Goal: Information Seeking & Learning: Understand process/instructions

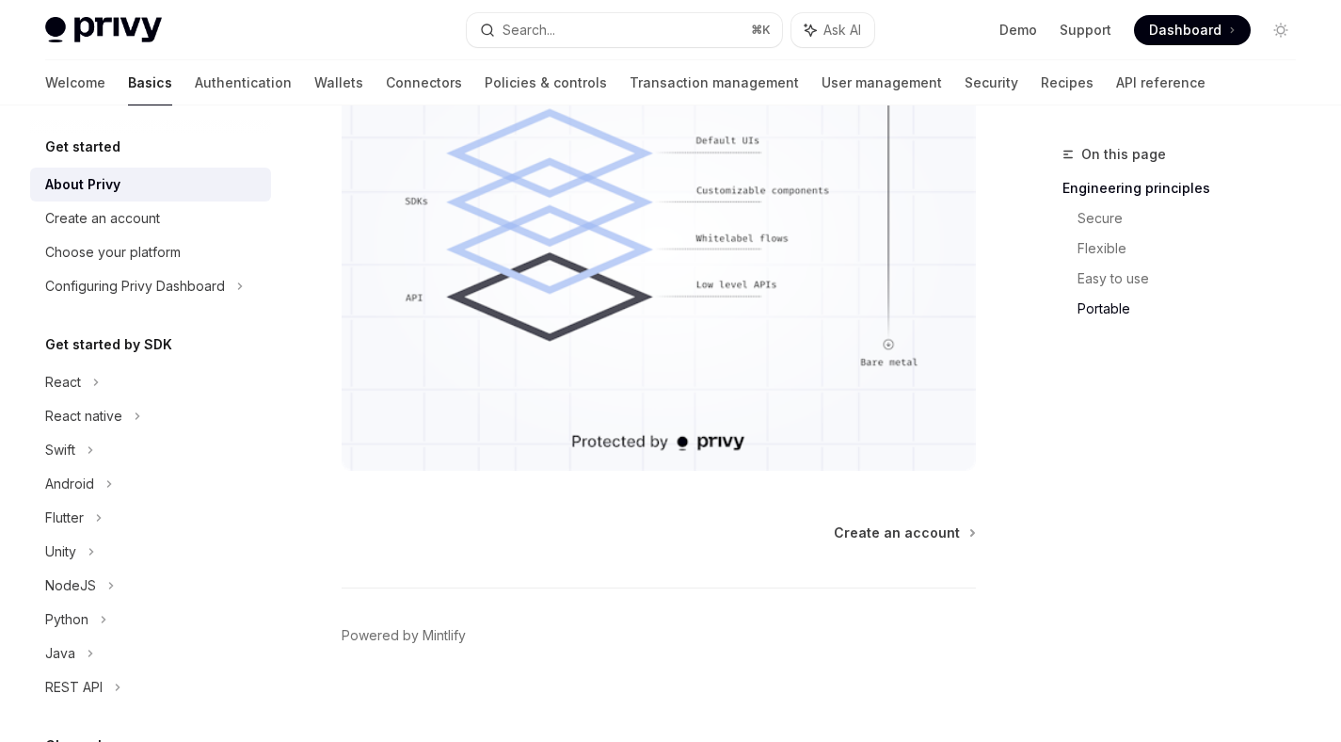
scroll to position [1732, 0]
click at [106, 372] on div "React" at bounding box center [150, 382] width 241 height 34
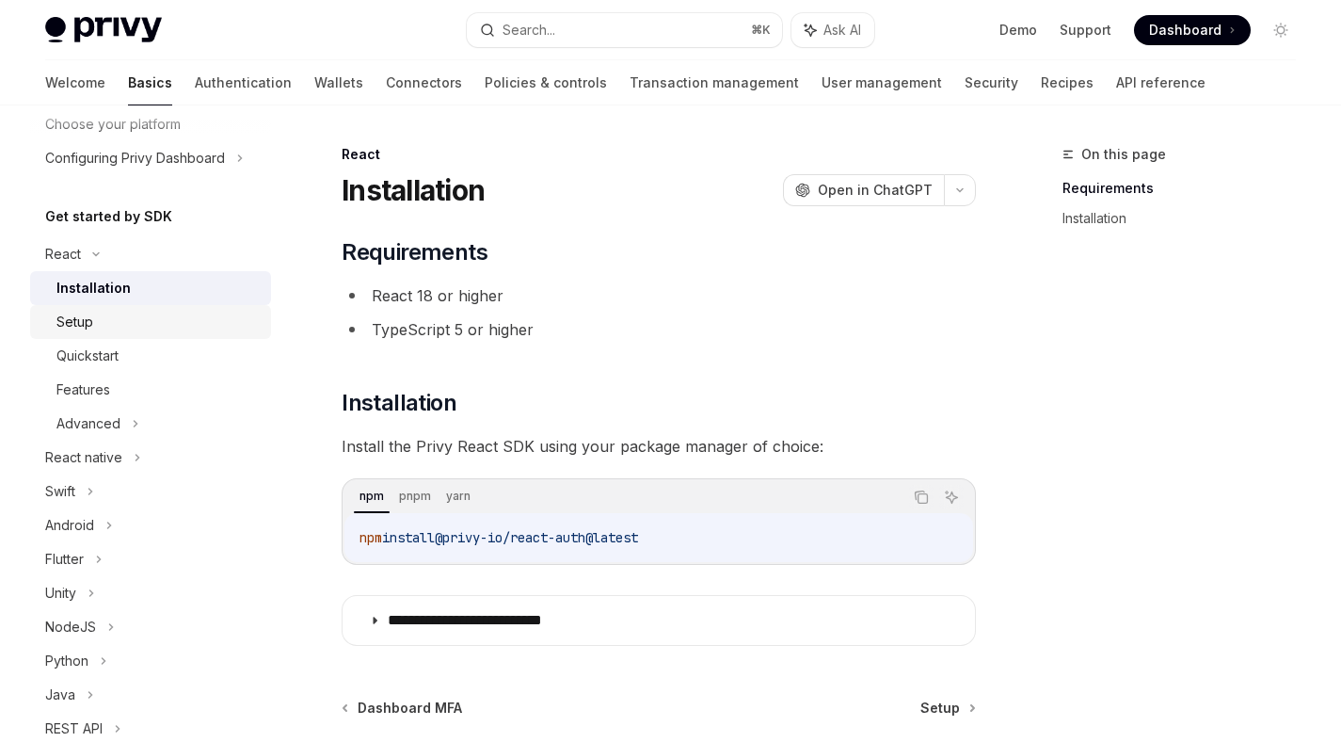
scroll to position [129, 0]
click at [111, 327] on div "Setup" at bounding box center [157, 321] width 203 height 23
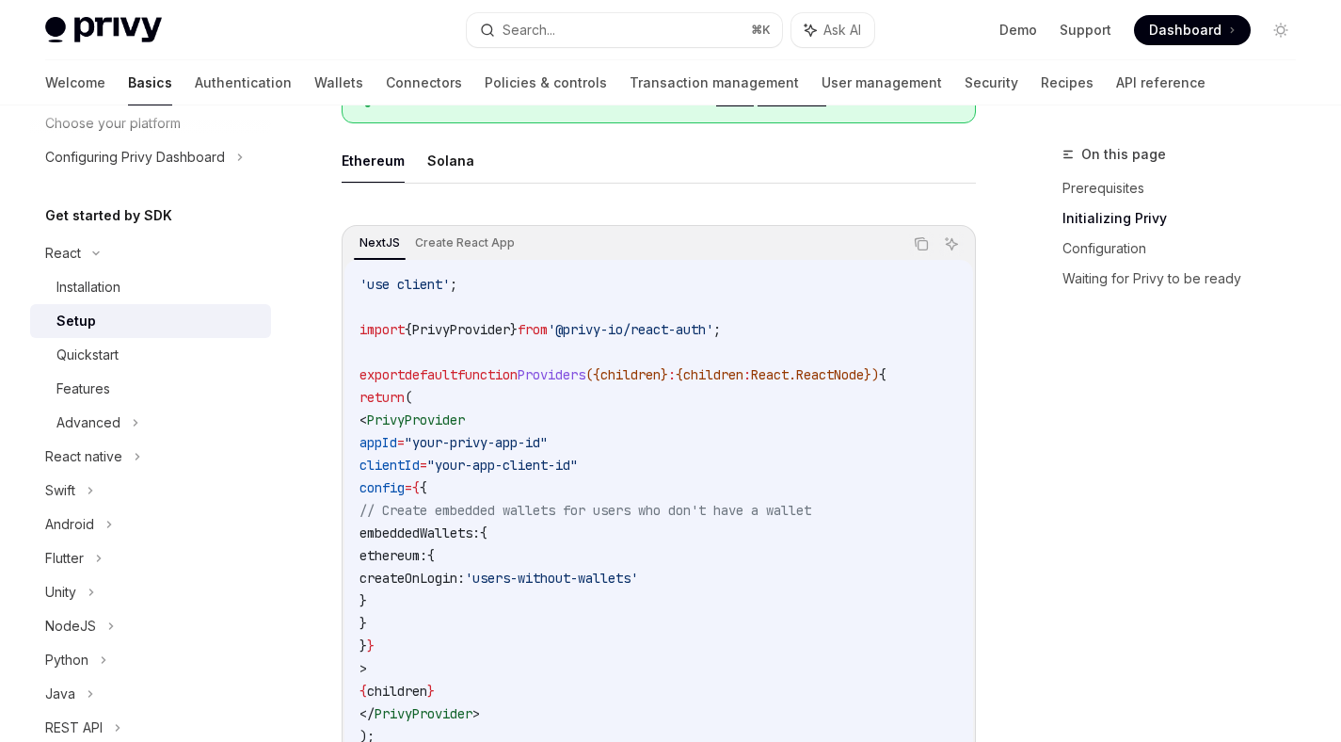
scroll to position [565, 0]
click at [452, 173] on button "Solana" at bounding box center [450, 161] width 47 height 44
click at [384, 170] on button "Ethereum" at bounding box center [373, 161] width 63 height 44
click at [454, 176] on button "Solana" at bounding box center [450, 161] width 47 height 44
click at [377, 173] on button "Ethereum" at bounding box center [373, 161] width 63 height 44
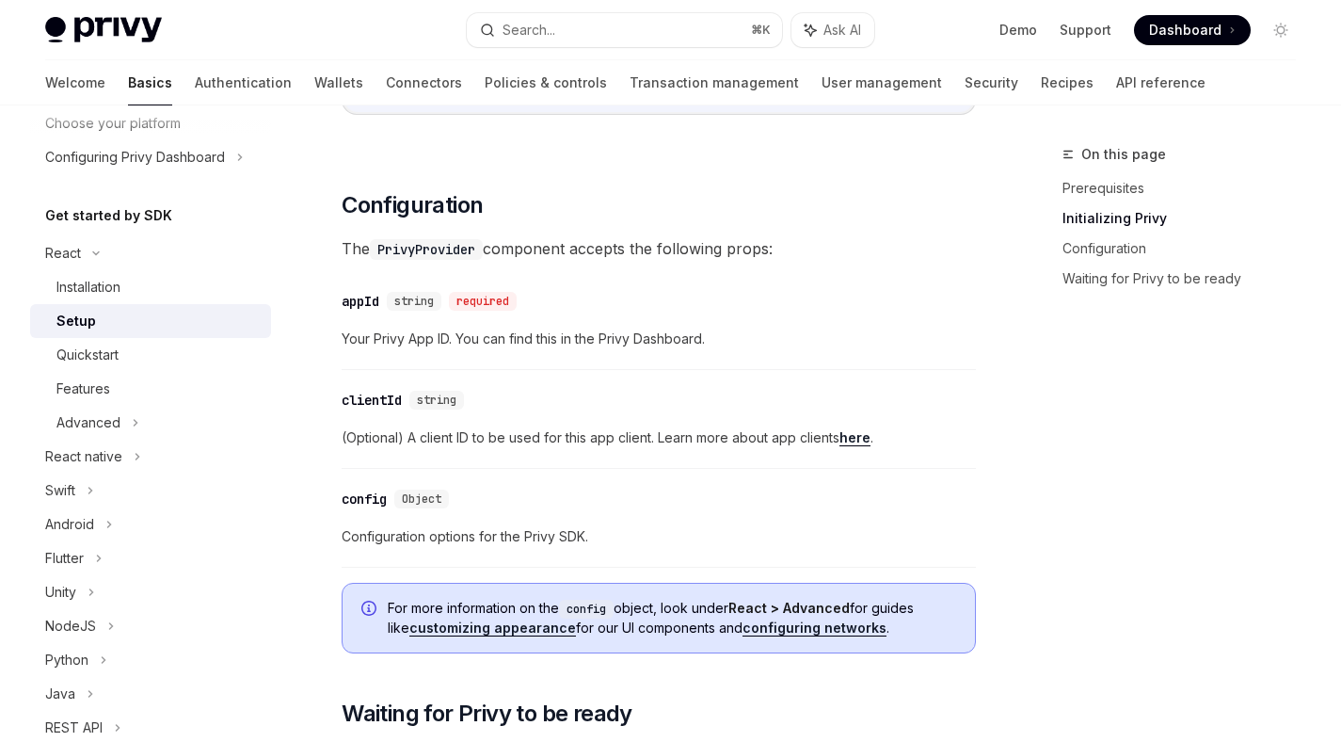
scroll to position [1243, 0]
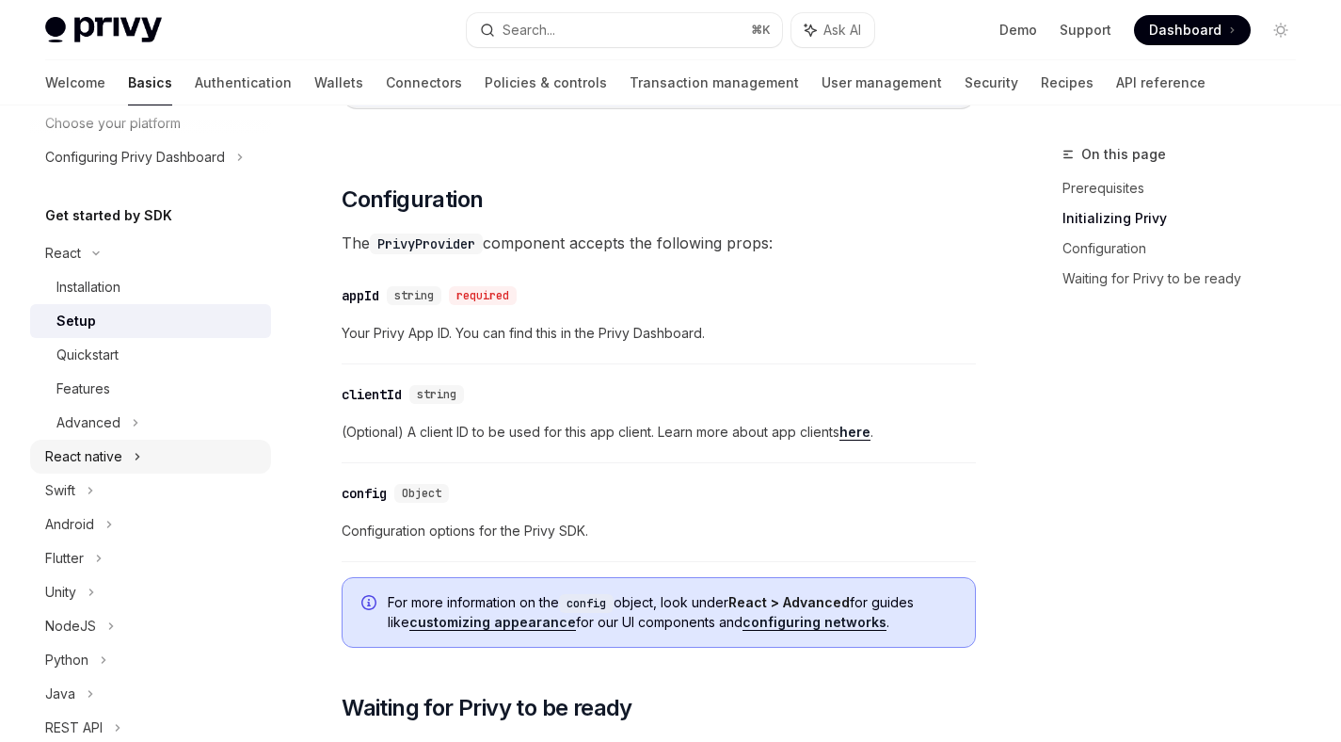
click at [159, 453] on div "React native" at bounding box center [150, 457] width 241 height 34
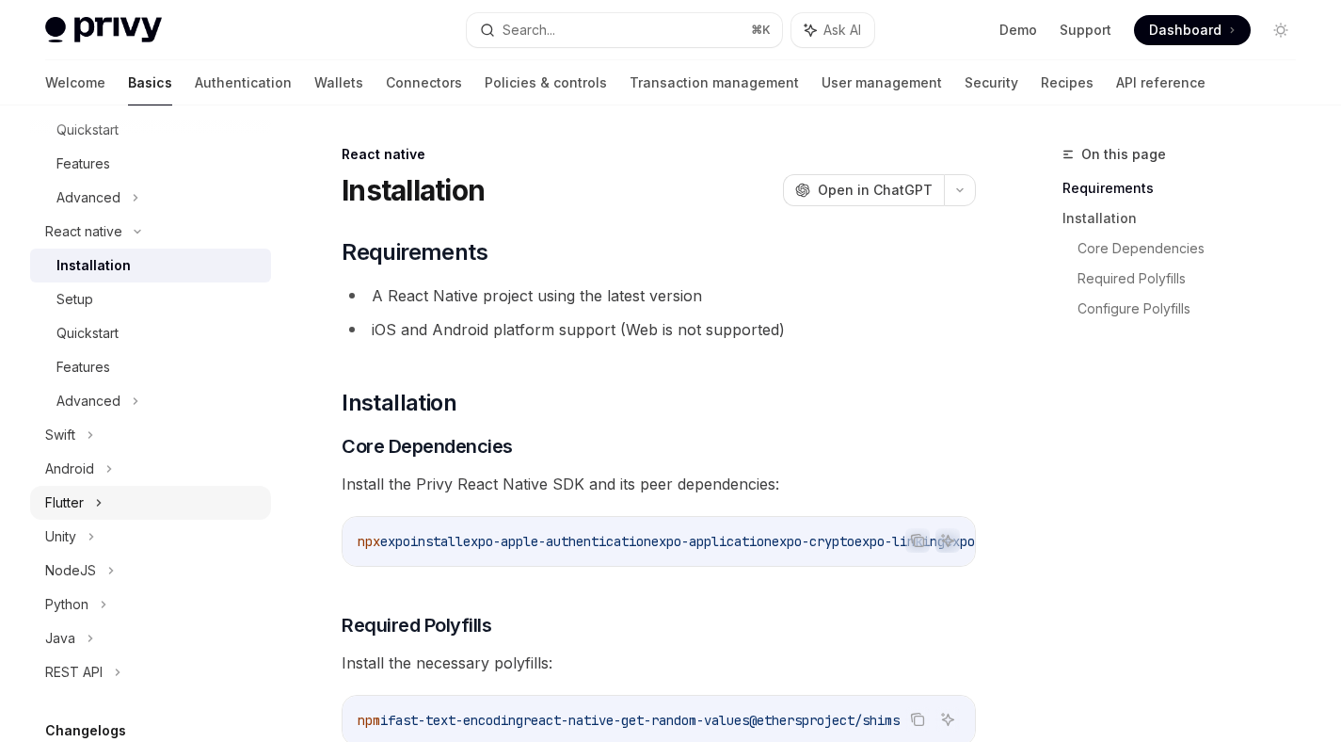
scroll to position [468, 0]
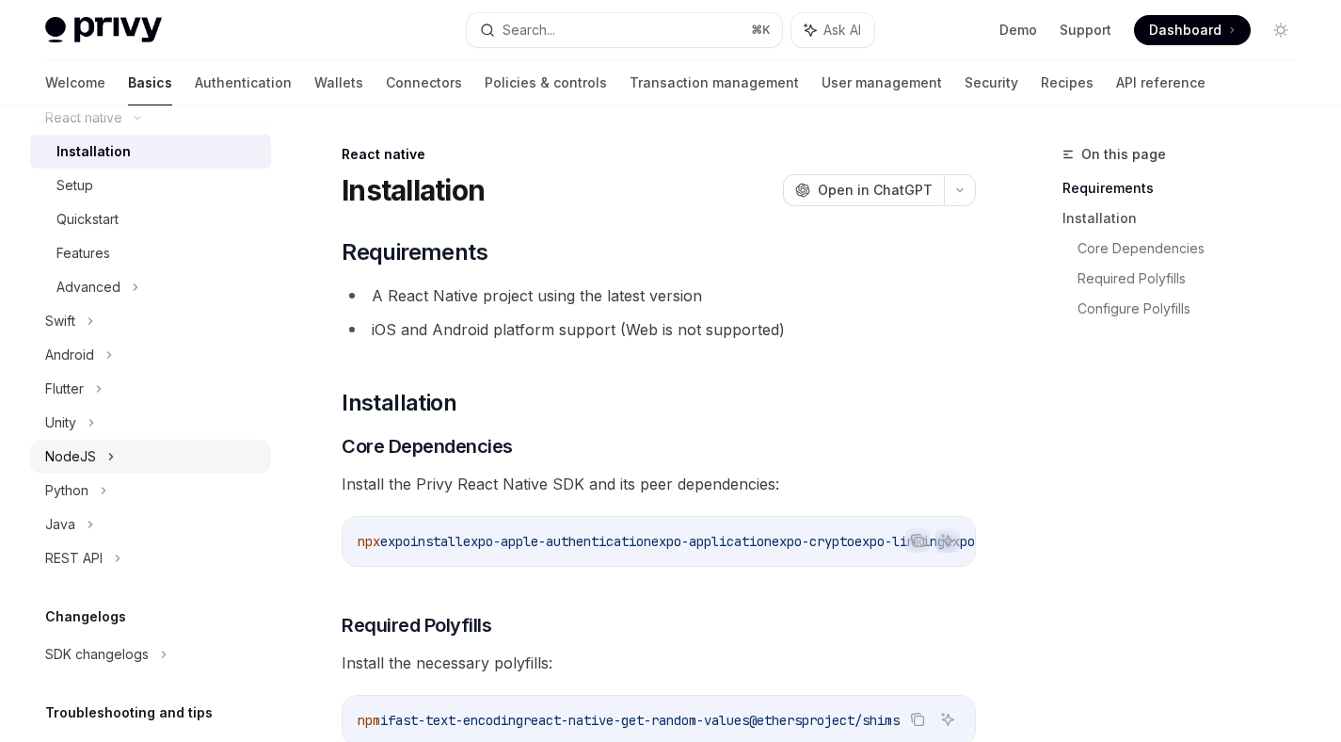
click at [168, 467] on div "NodeJS" at bounding box center [150, 457] width 241 height 34
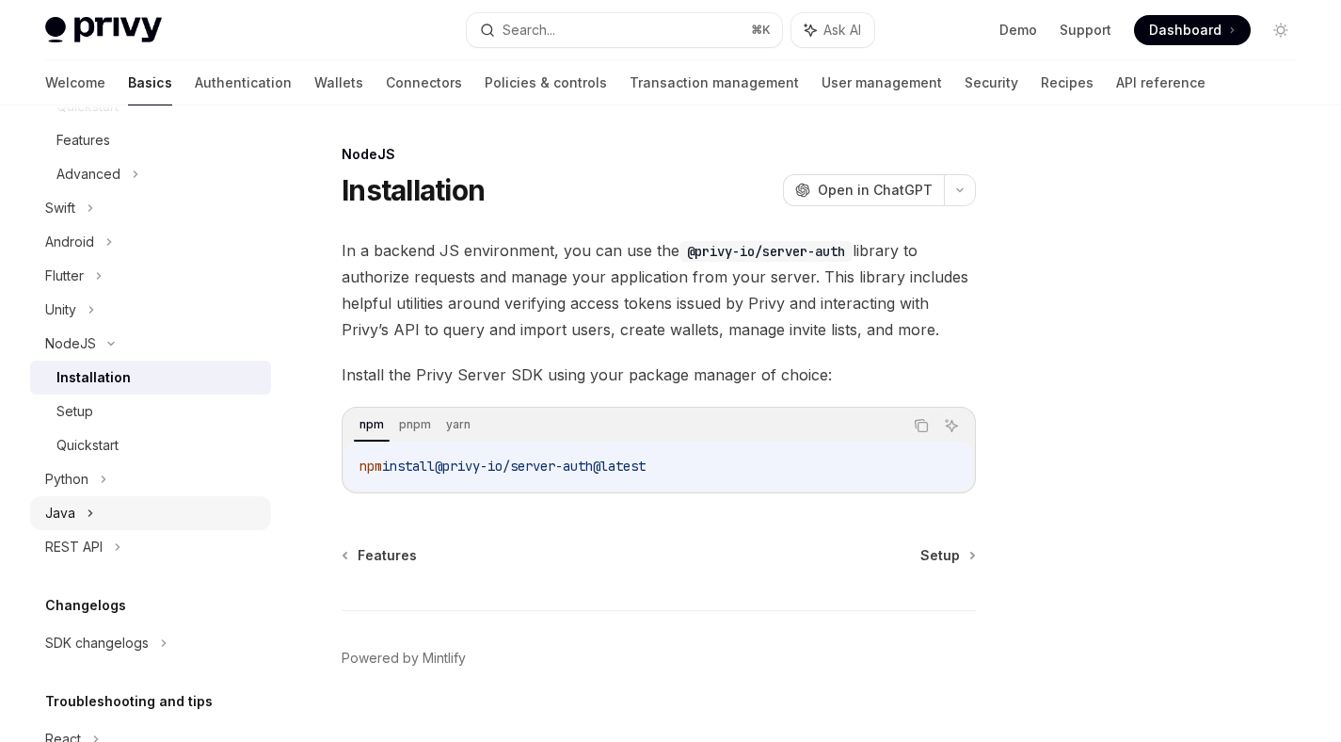
scroll to position [700, 0]
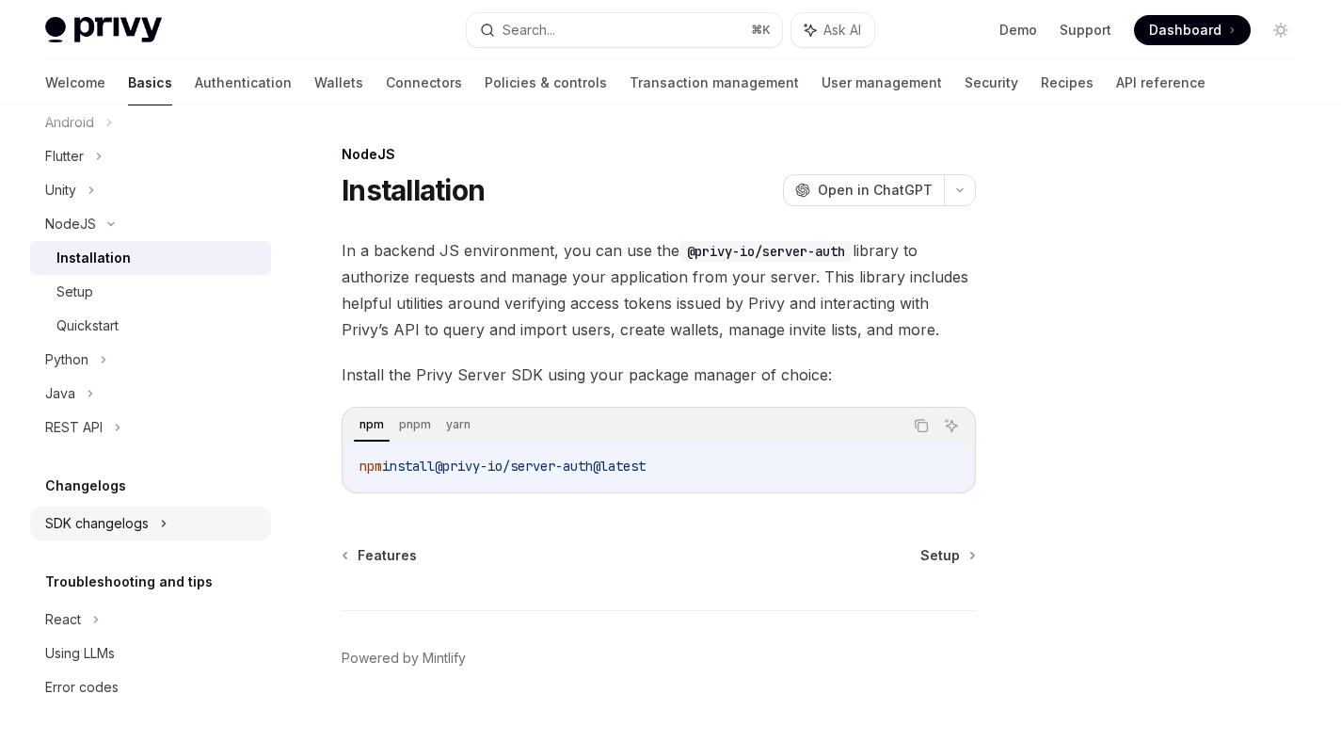
click at [173, 522] on div "SDK changelogs" at bounding box center [150, 523] width 241 height 34
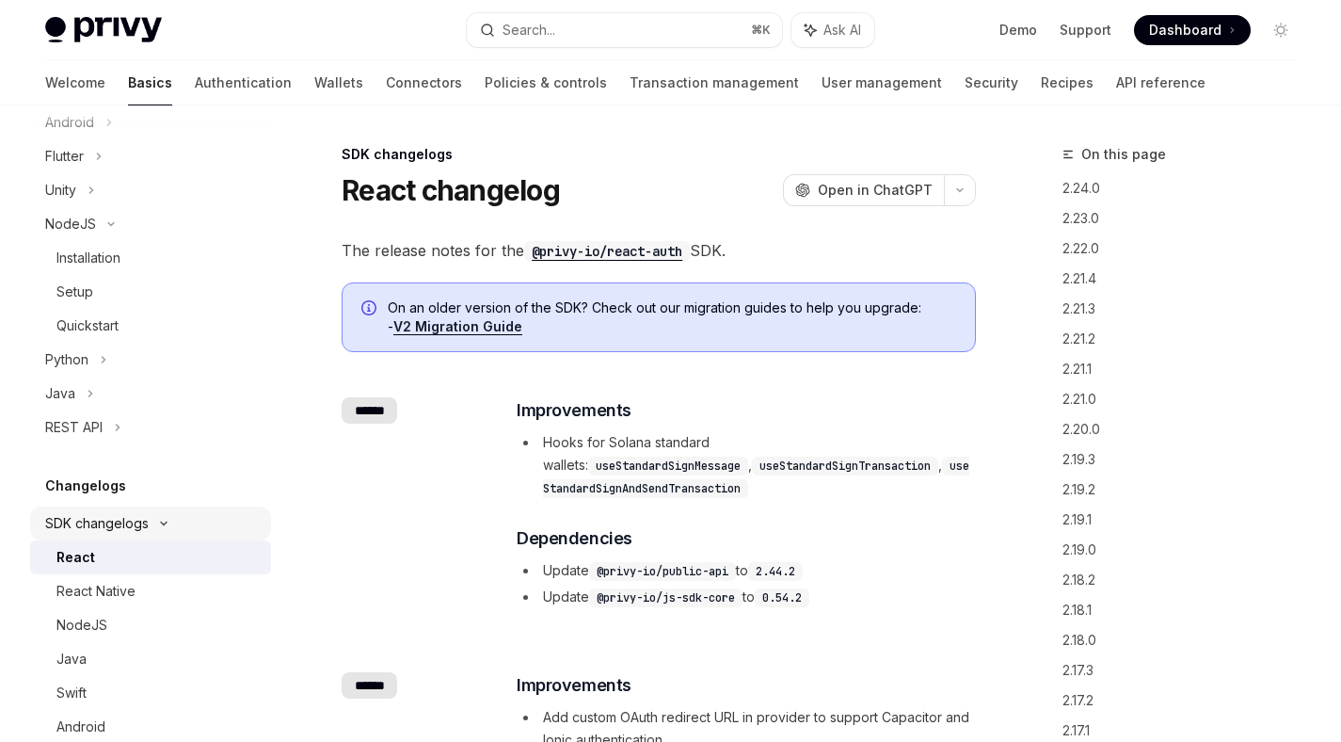
scroll to position [1107, 0]
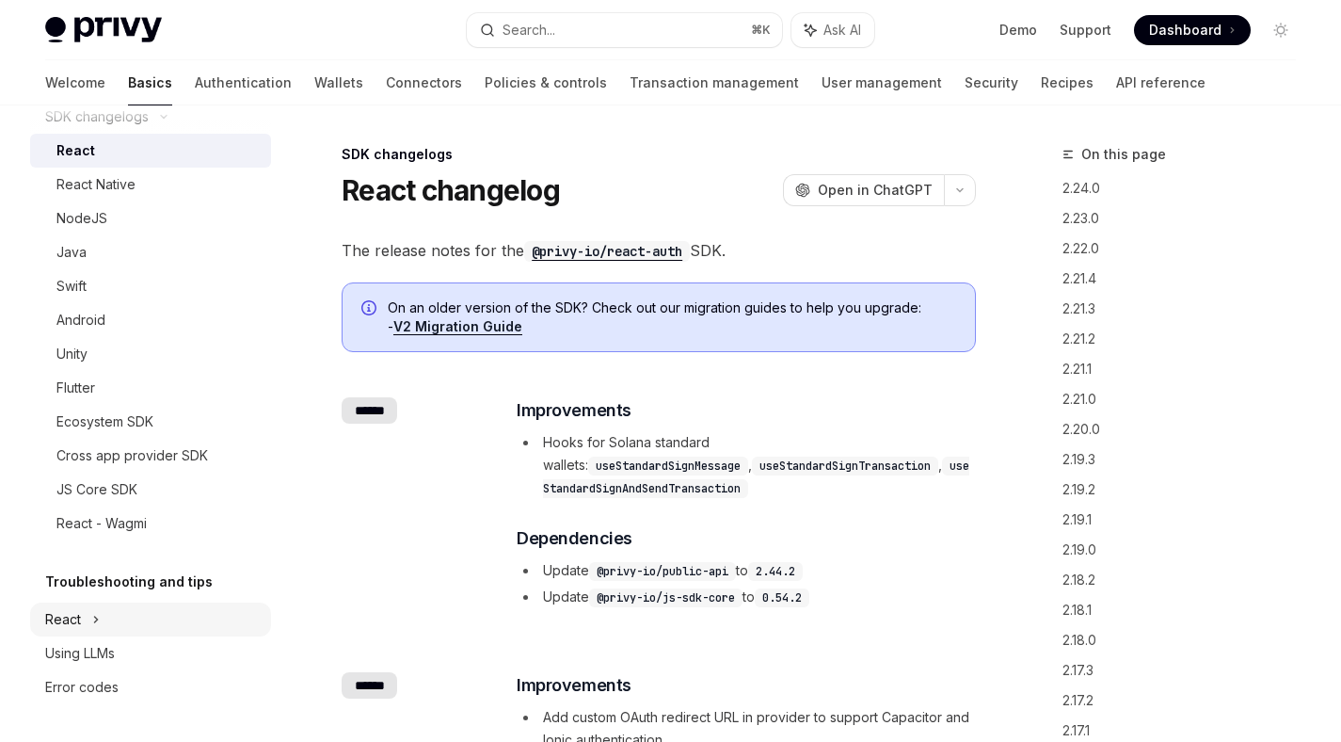
click at [170, 626] on div "React" at bounding box center [150, 619] width 241 height 34
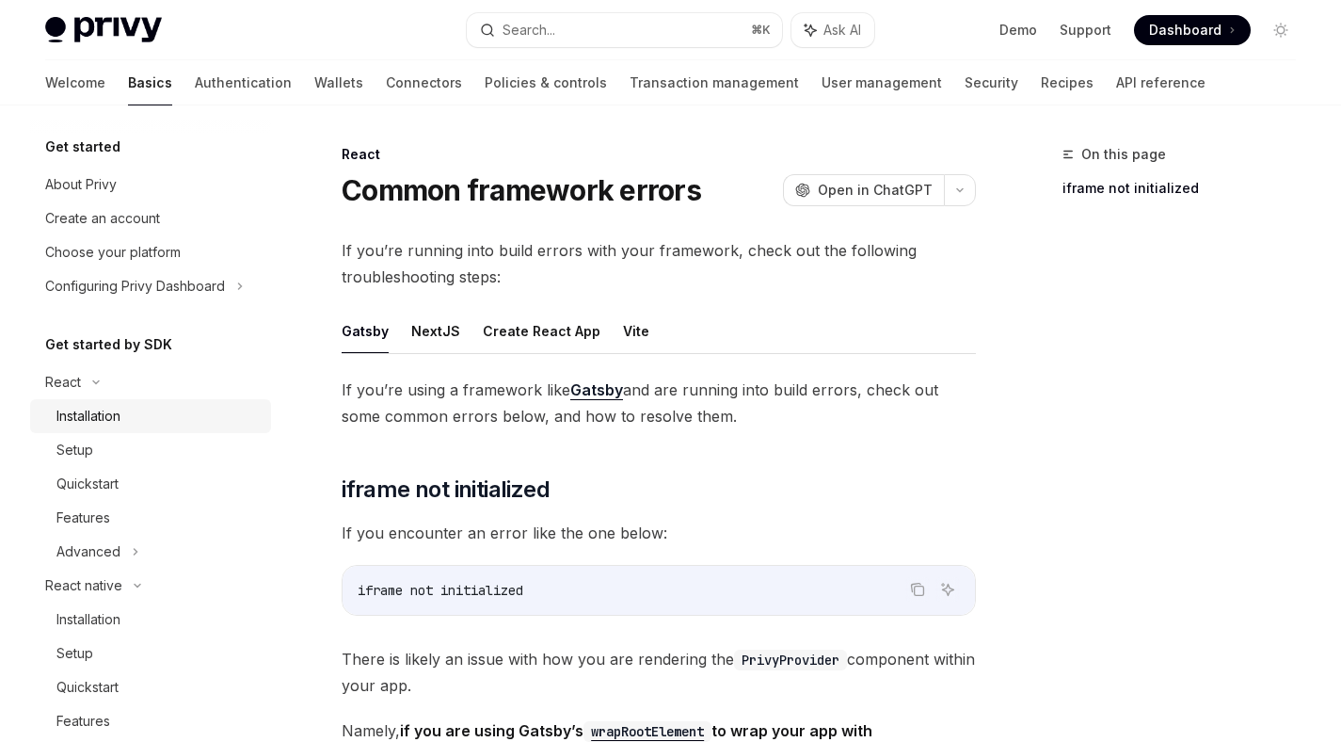
click at [194, 410] on div "Installation" at bounding box center [157, 416] width 203 height 23
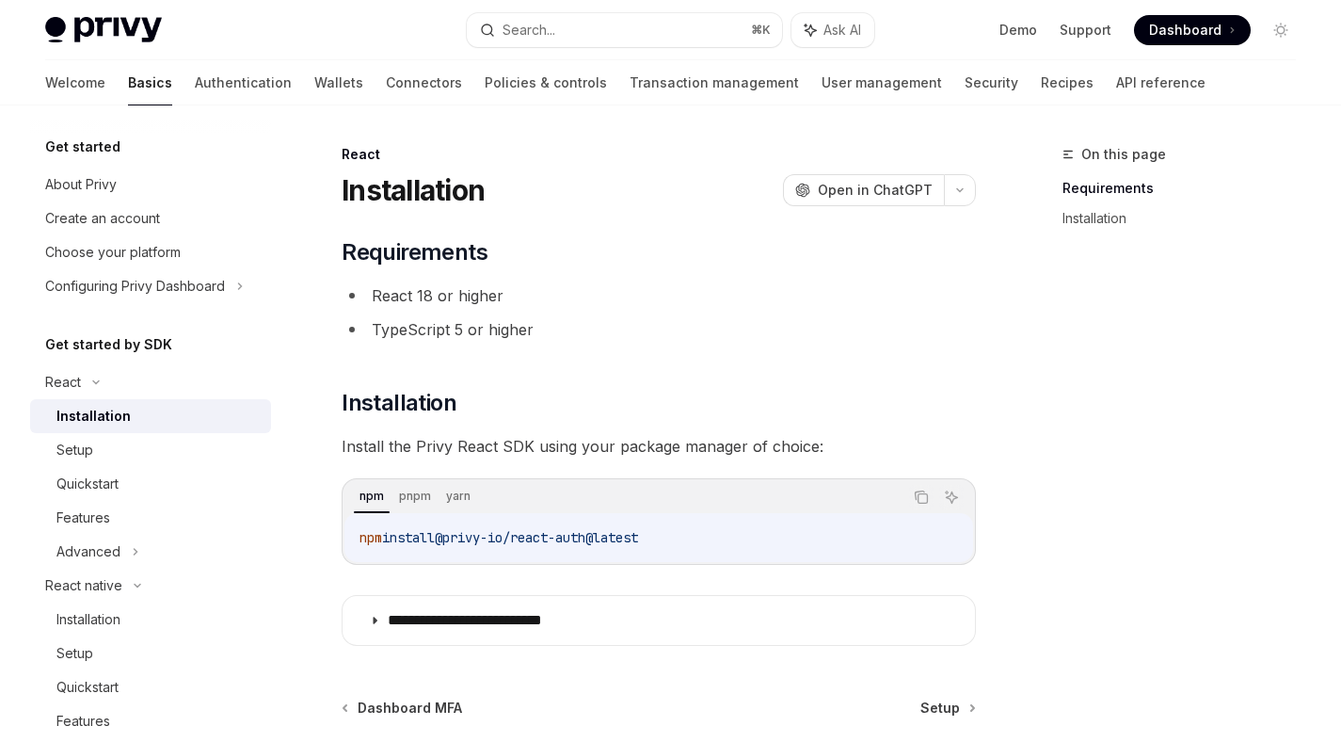
drag, startPoint x: 452, startPoint y: 533, endPoint x: 742, endPoint y: 534, distance: 290.0
click at [740, 534] on code "npm install @privy-io/react-auth@latest" at bounding box center [659, 537] width 599 height 23
copy span "@privy-io/react-auth@latest"
click at [148, 447] on div "Setup" at bounding box center [157, 450] width 203 height 23
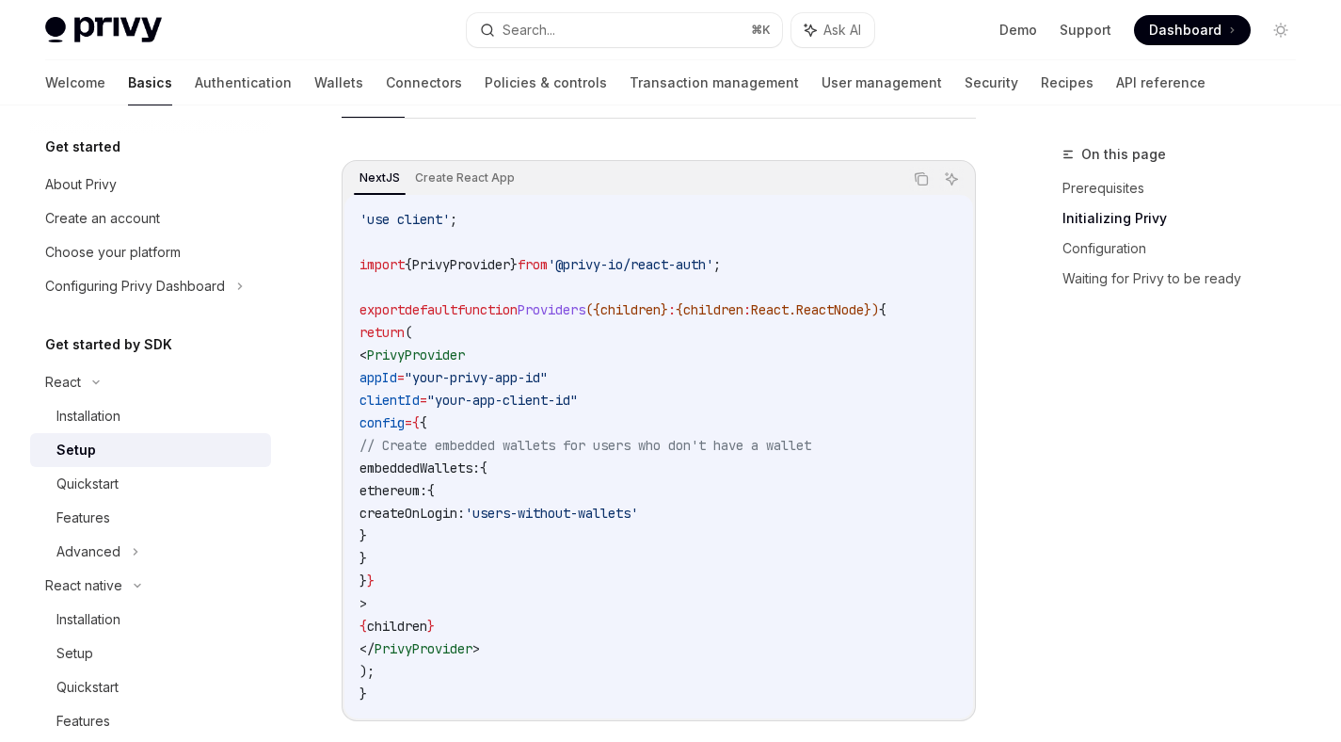
scroll to position [665, 0]
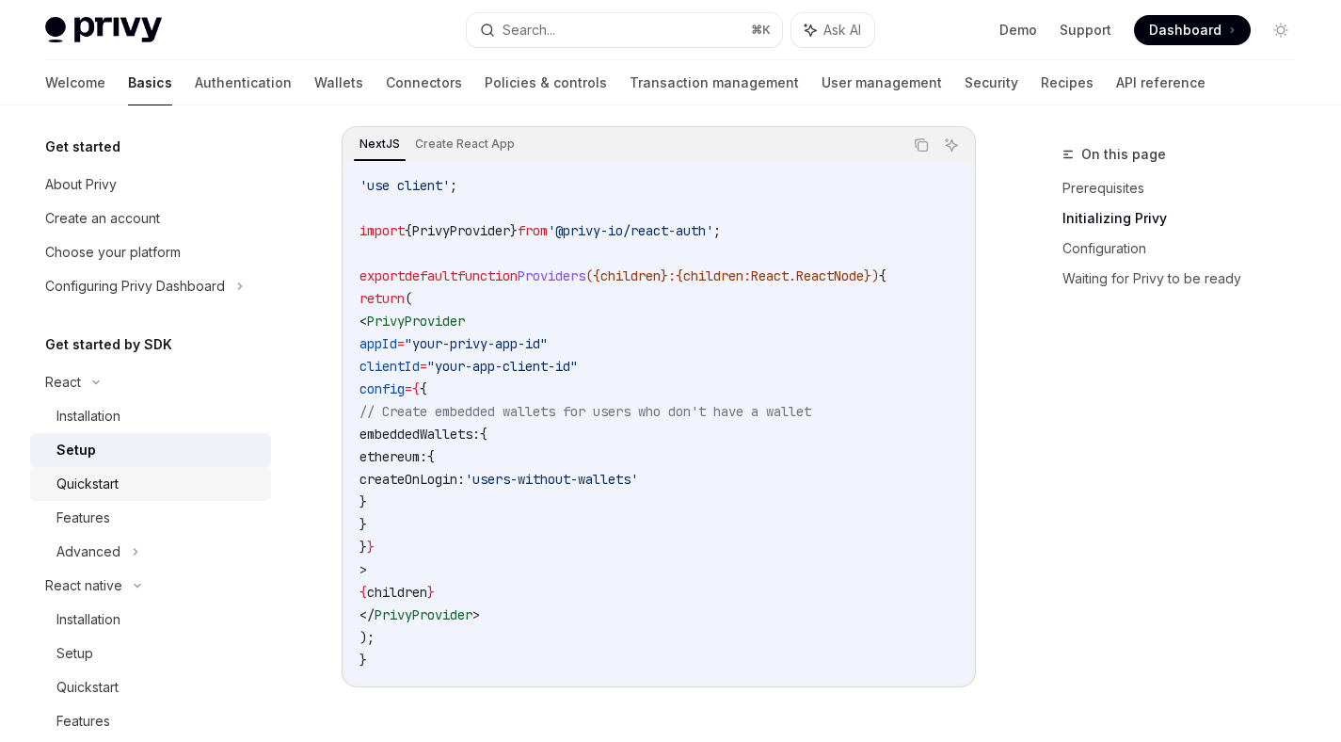
click at [149, 484] on div "Quickstart" at bounding box center [157, 484] width 203 height 23
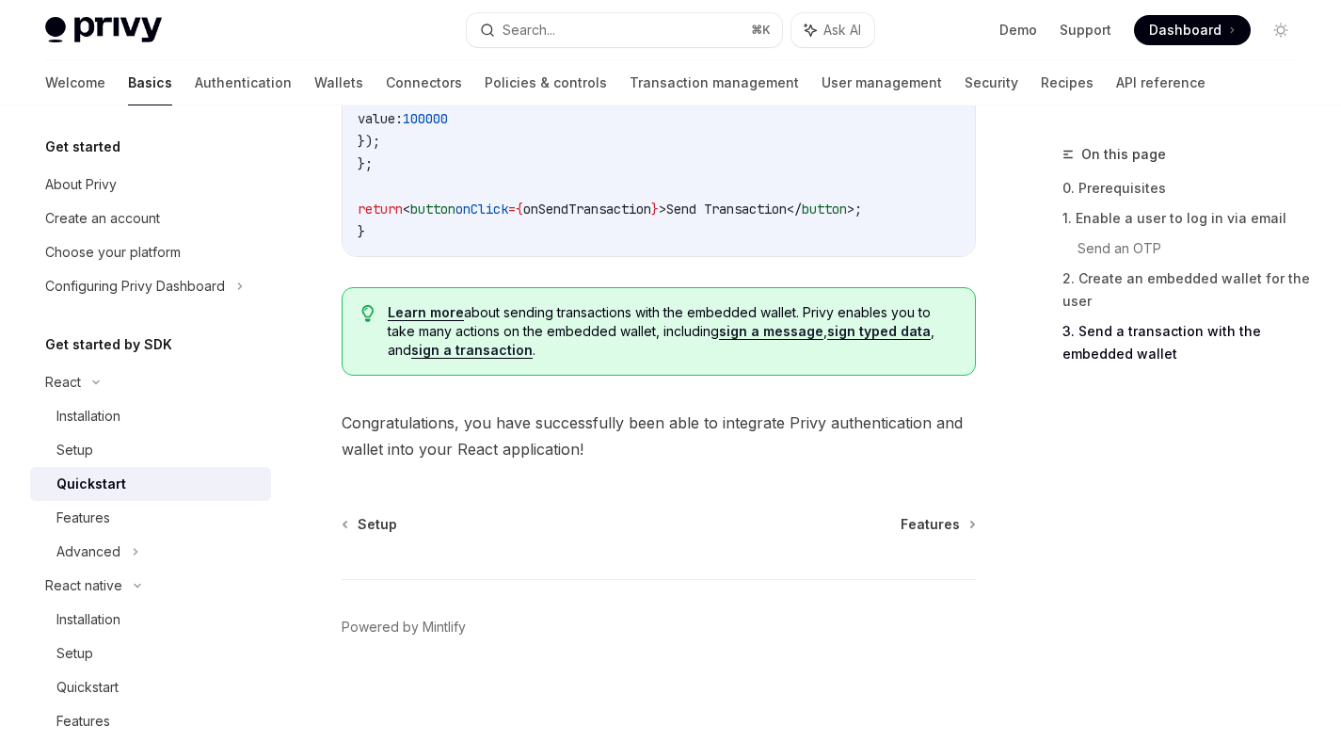
scroll to position [1994, 0]
click at [137, 527] on div "Features" at bounding box center [157, 517] width 203 height 23
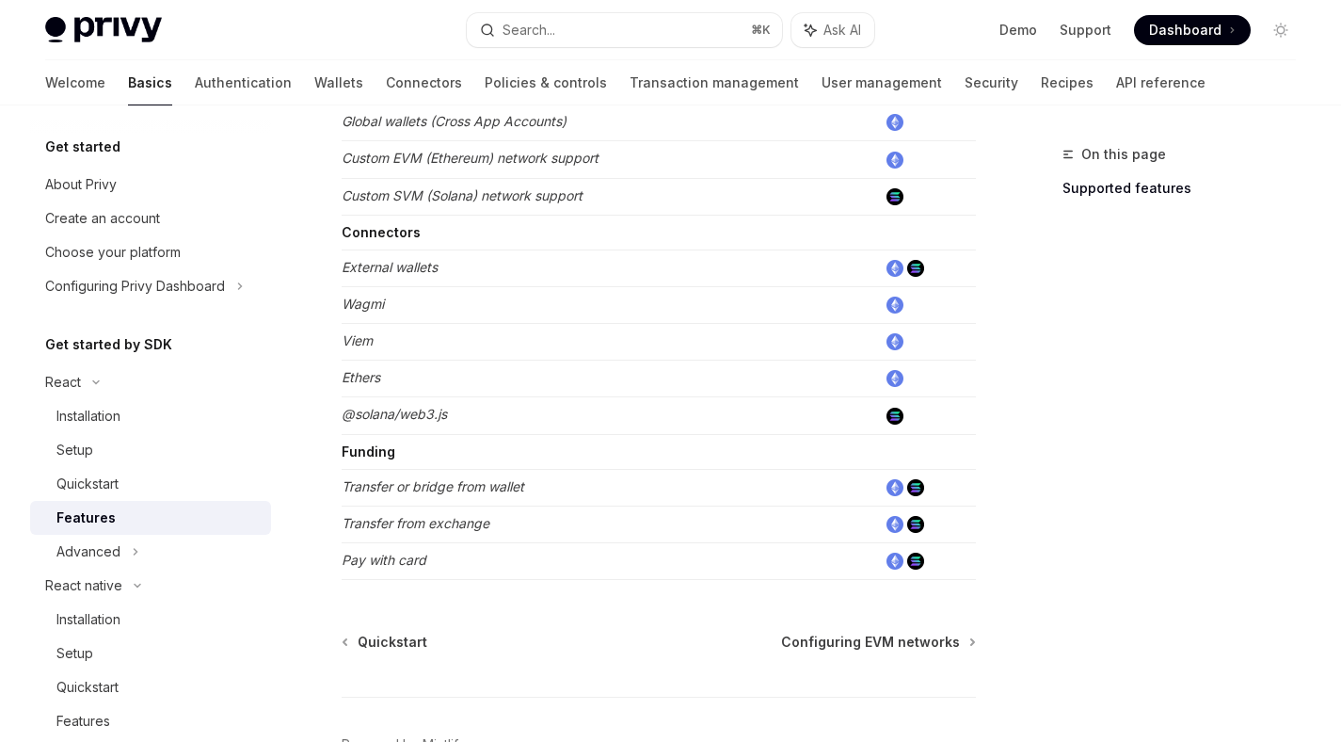
scroll to position [1261, 0]
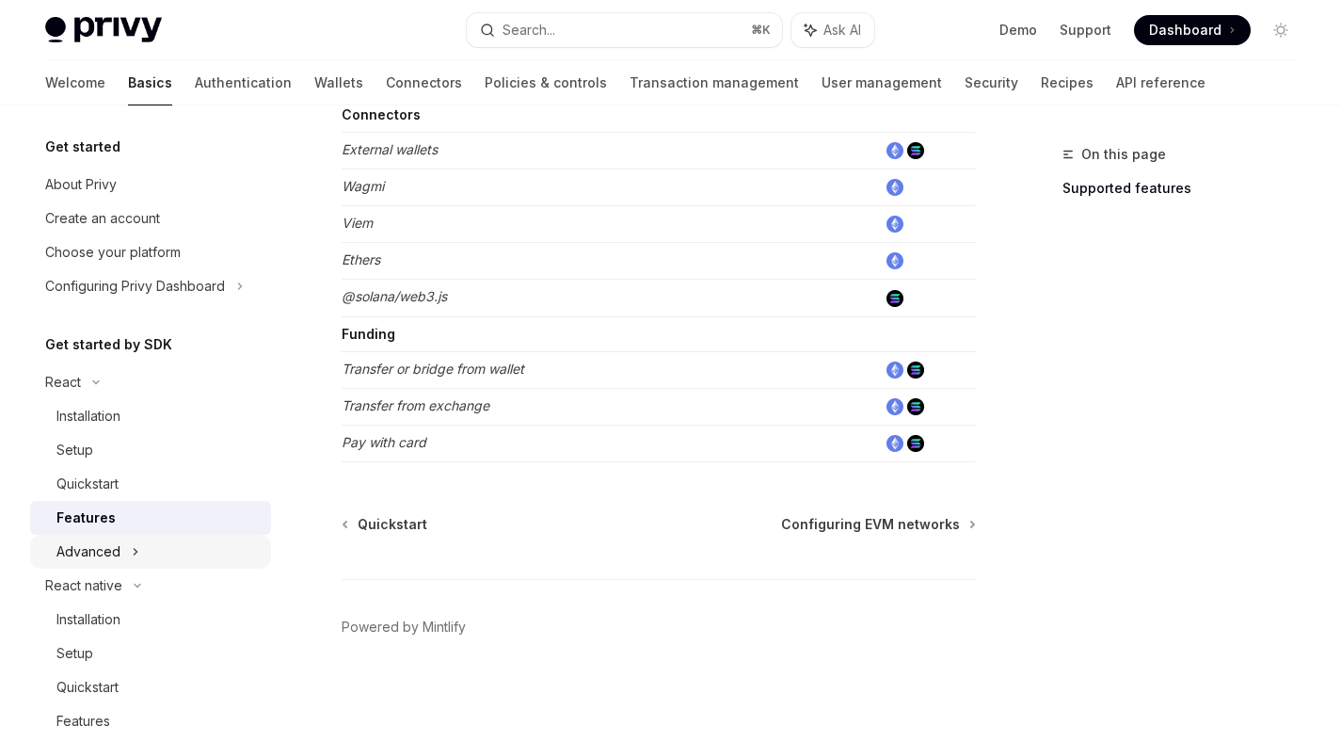
click at [177, 568] on ul "React Installation Setup Quickstart Features Advanced React native Installation…" at bounding box center [150, 754] width 241 height 779
click at [177, 568] on div "Advanced" at bounding box center [150, 552] width 241 height 34
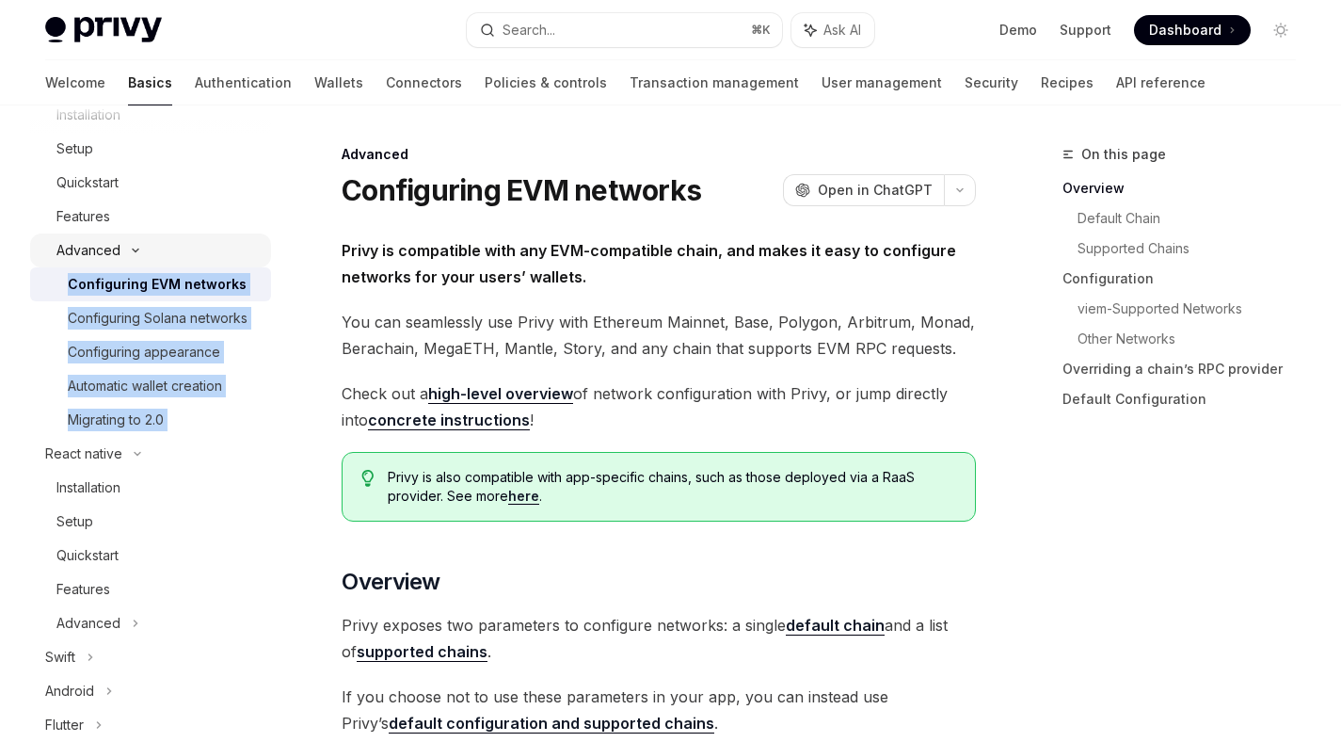
scroll to position [306, 0]
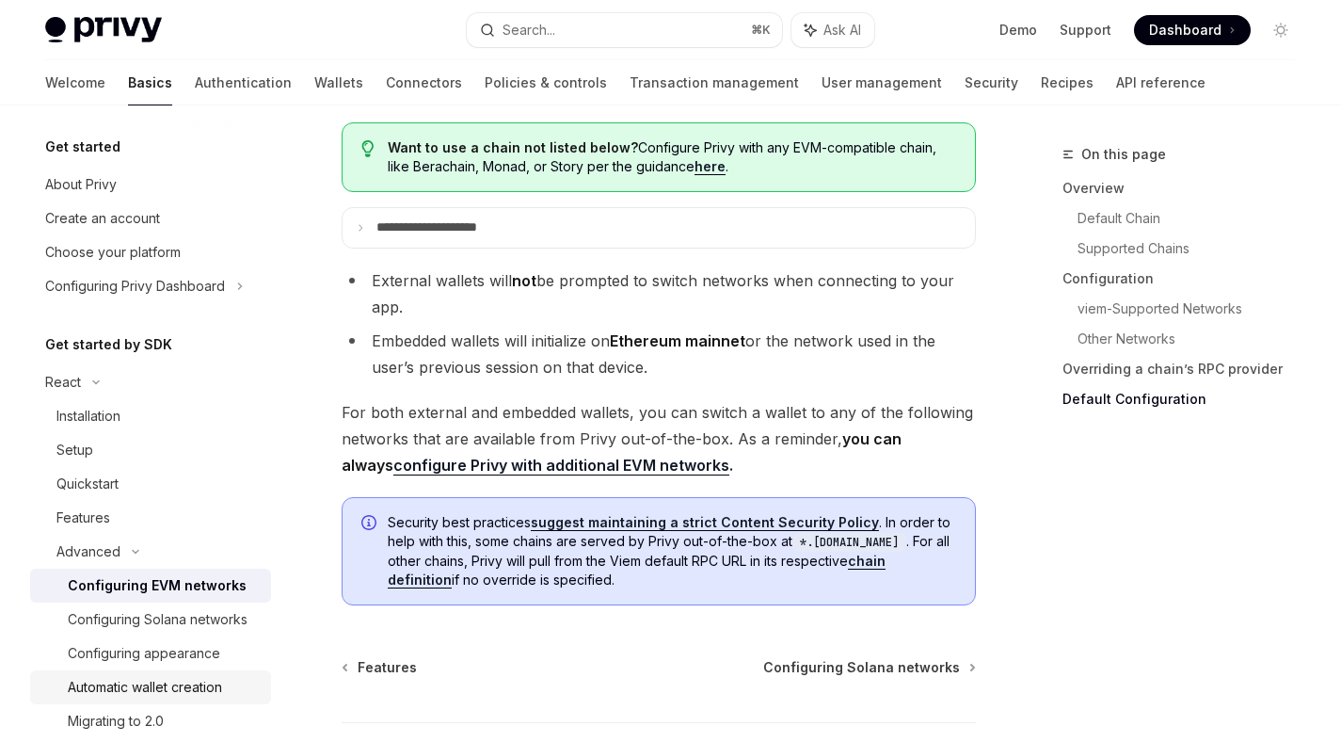
scroll to position [4969, 0]
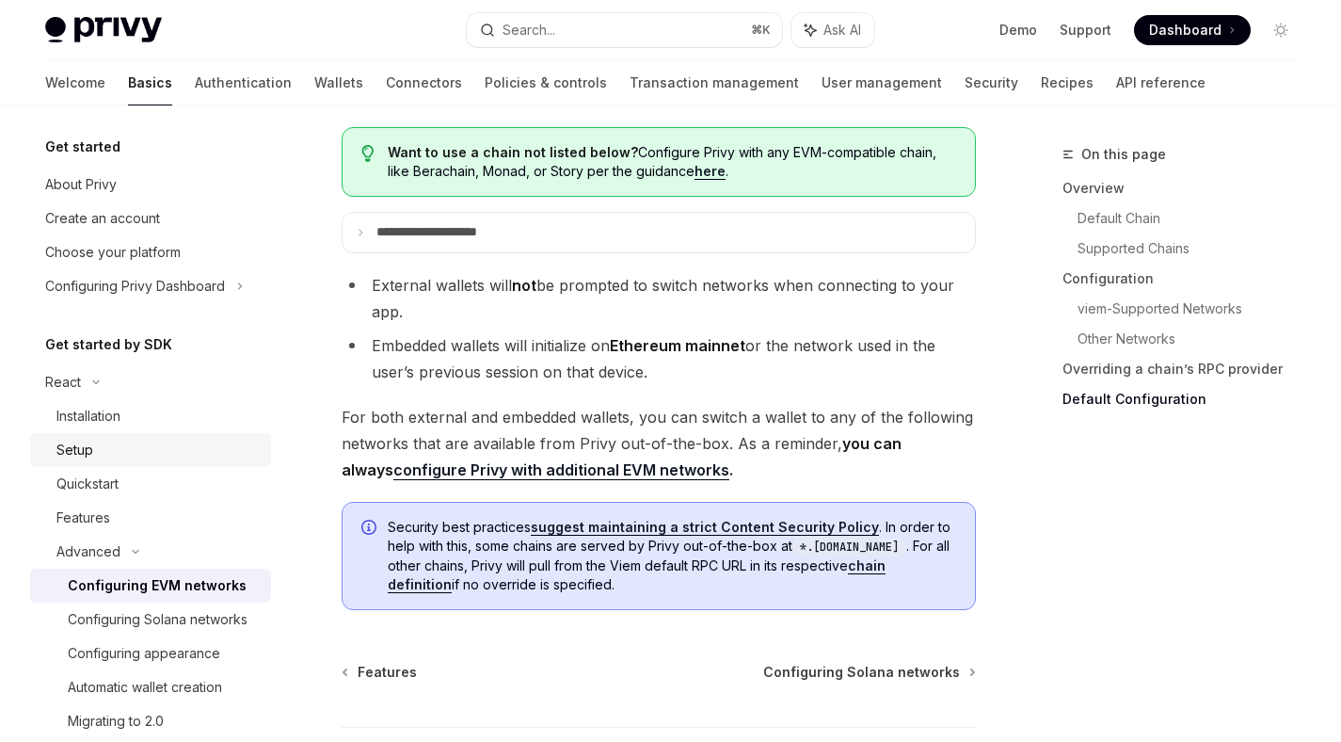
click at [192, 450] on div "Setup" at bounding box center [157, 450] width 203 height 23
type textarea "*"
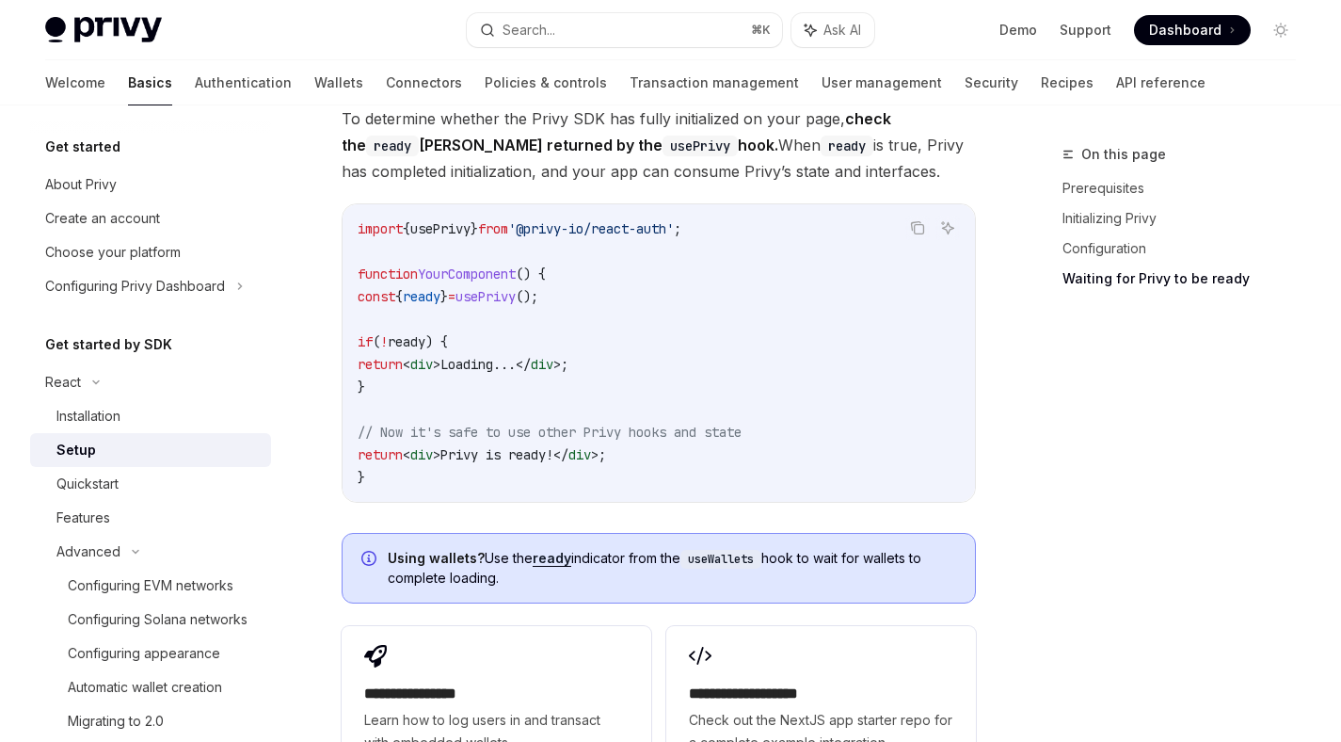
scroll to position [2086, 0]
